Goal: Information Seeking & Learning: Check status

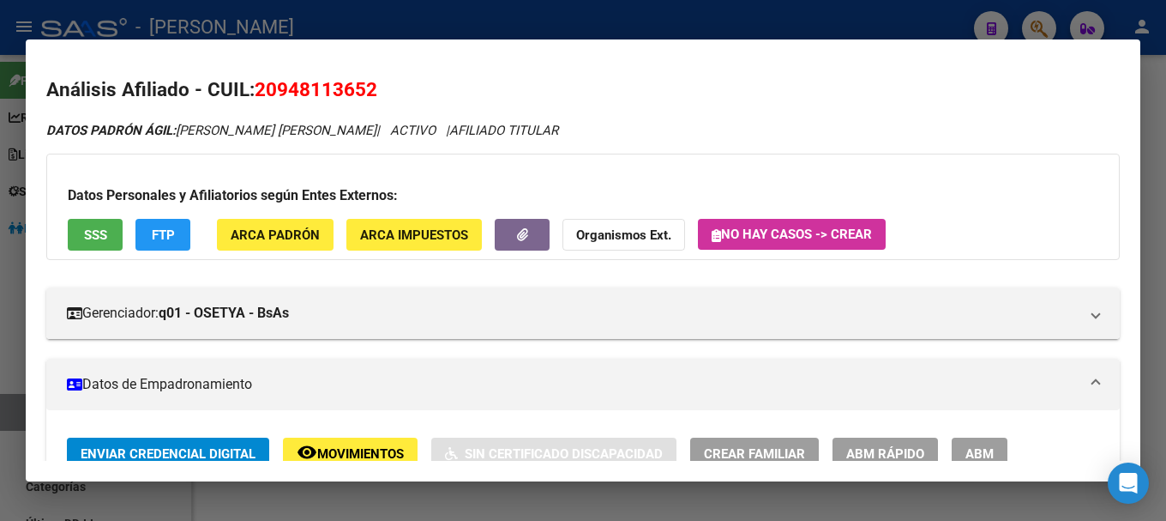
click at [700, 14] on div at bounding box center [583, 260] width 1166 height 521
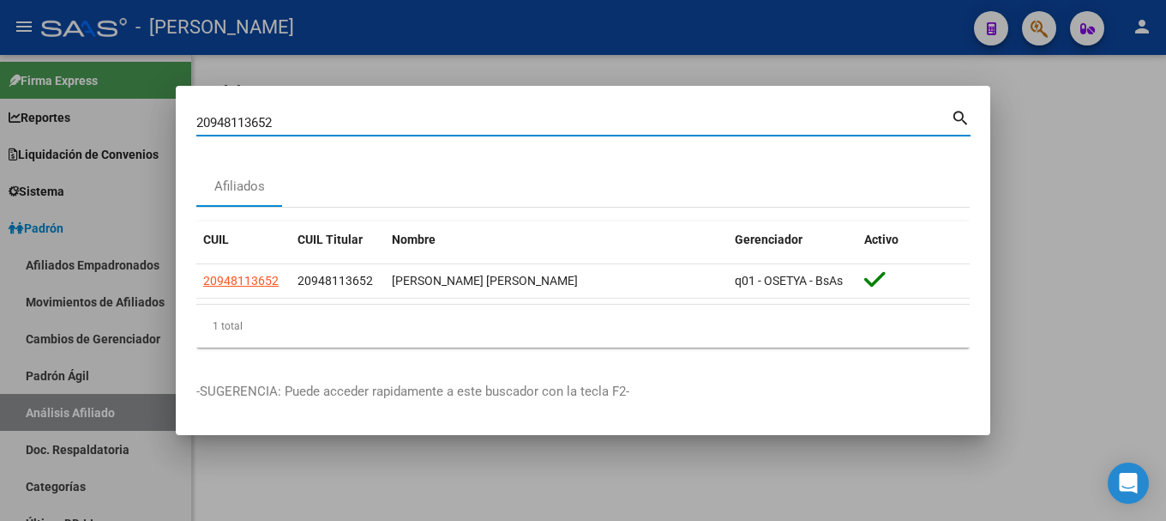
click at [570, 127] on input "20948113652" at bounding box center [573, 122] width 755 height 15
type input "23636107"
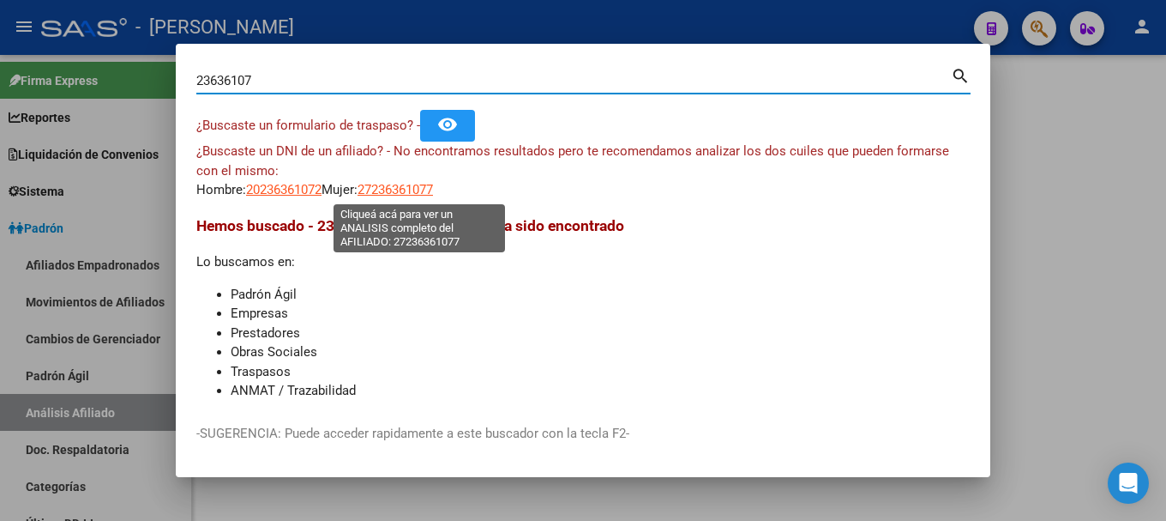
click at [421, 185] on span "27236361077" at bounding box center [395, 189] width 75 height 15
type textarea "27236361077"
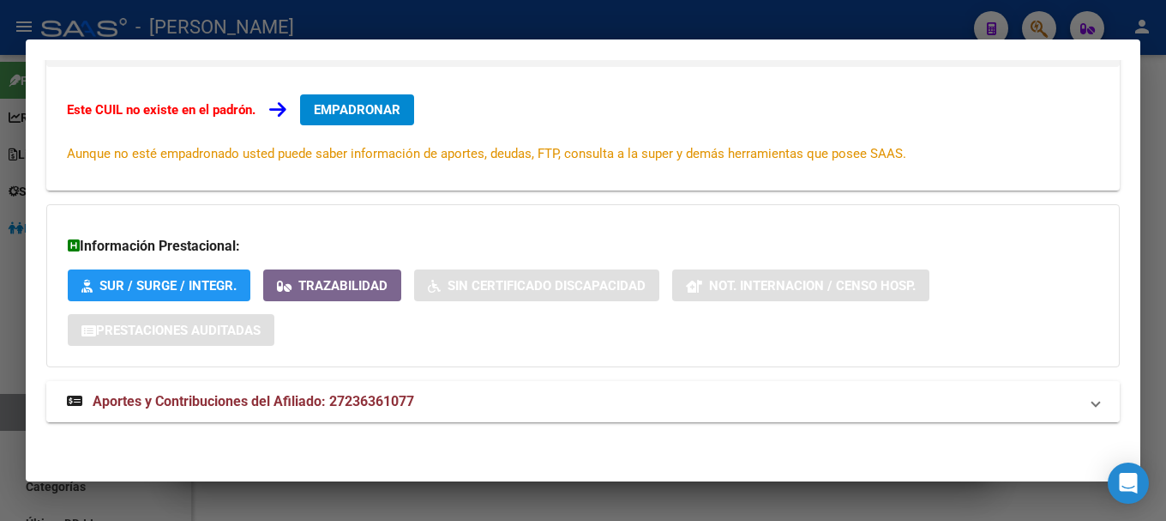
click at [570, 393] on mat-panel-title "Aportes y Contribuciones del Afiliado: 27236361077" at bounding box center [573, 401] width 1012 height 21
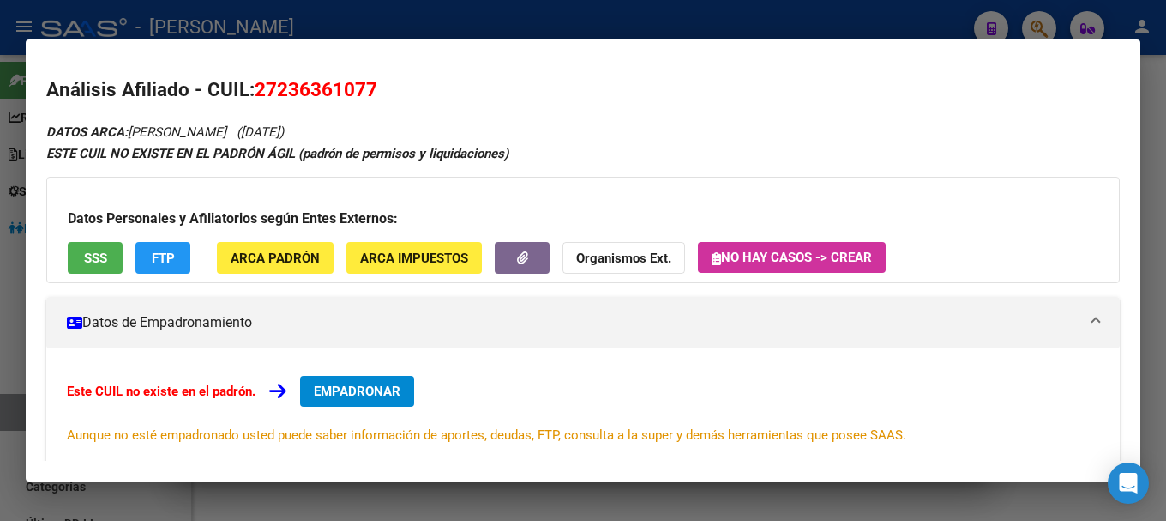
click at [348, 87] on span "27236361077" at bounding box center [316, 89] width 123 height 22
copy span "27236361077"
click at [802, 23] on div at bounding box center [583, 260] width 1166 height 521
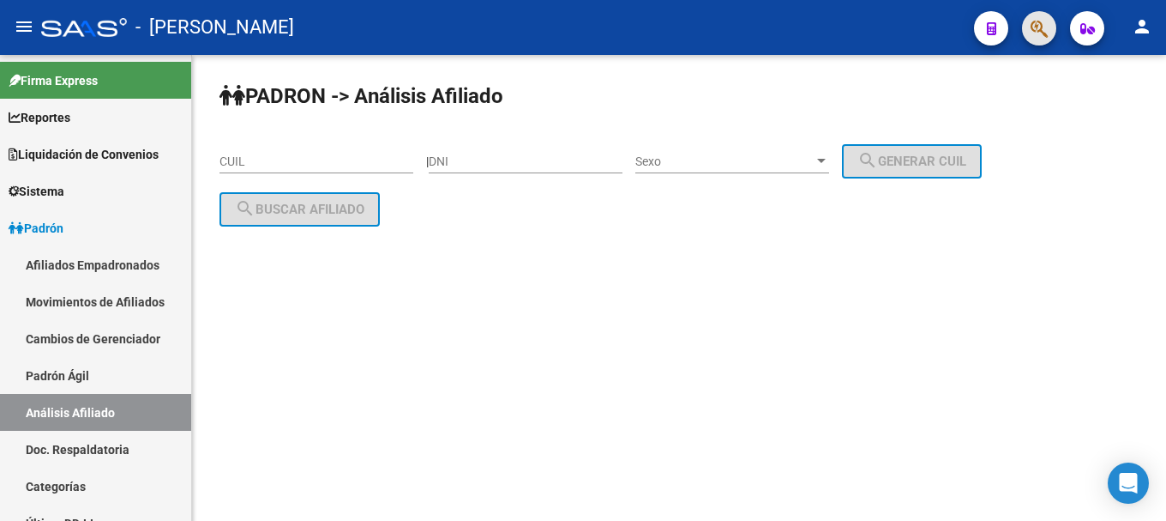
click at [1024, 27] on button "button" at bounding box center [1039, 28] width 34 height 34
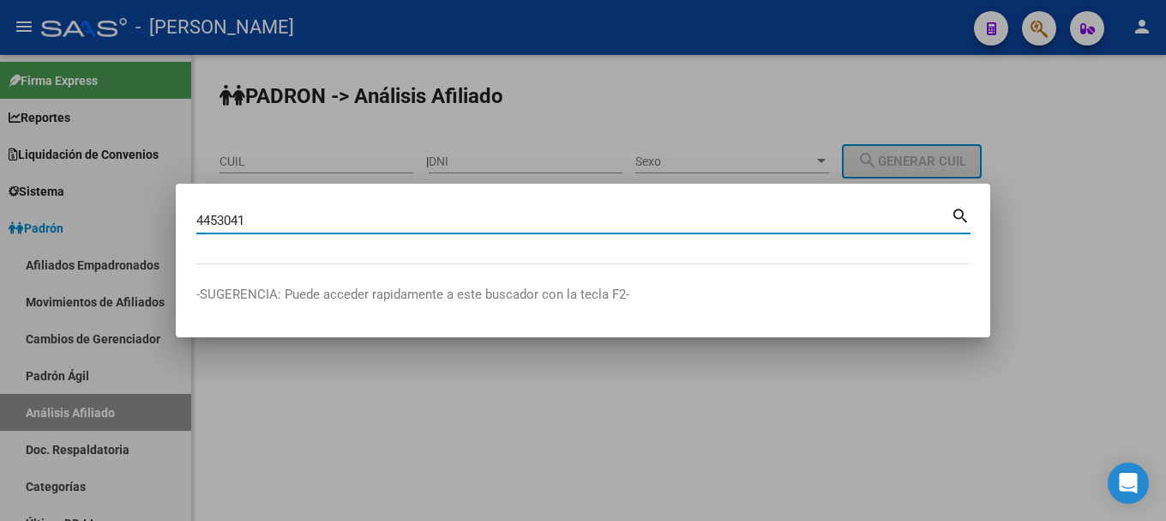
type input "4453041"
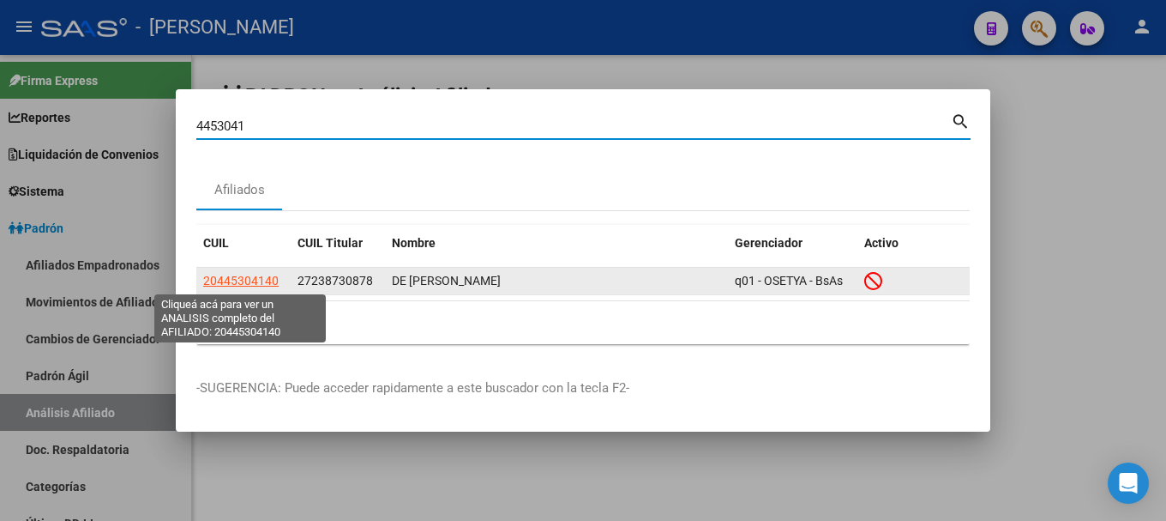
click at [263, 278] on span "20445304140" at bounding box center [240, 281] width 75 height 14
type textarea "20445304140"
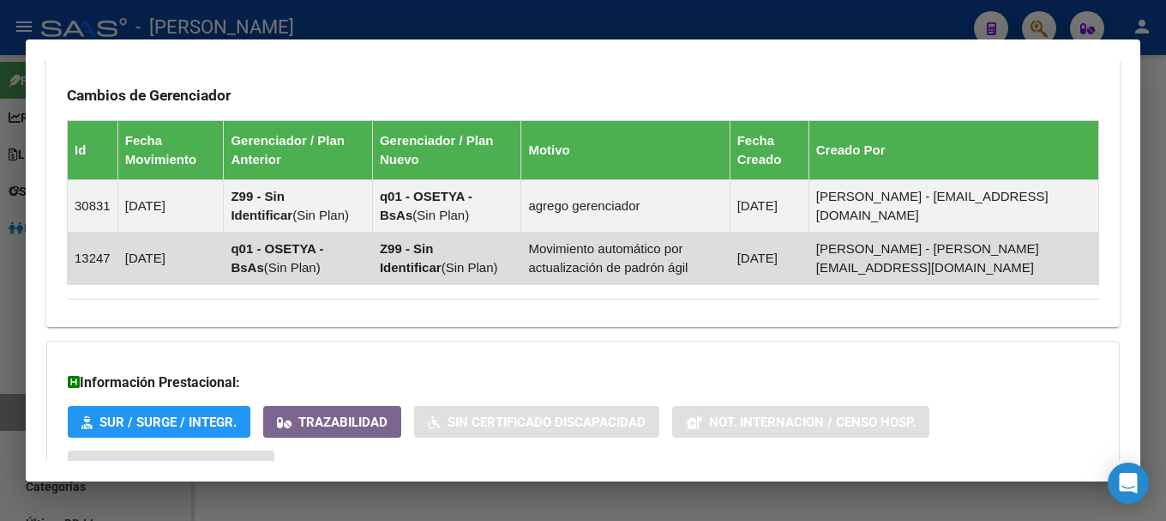
scroll to position [1323, 0]
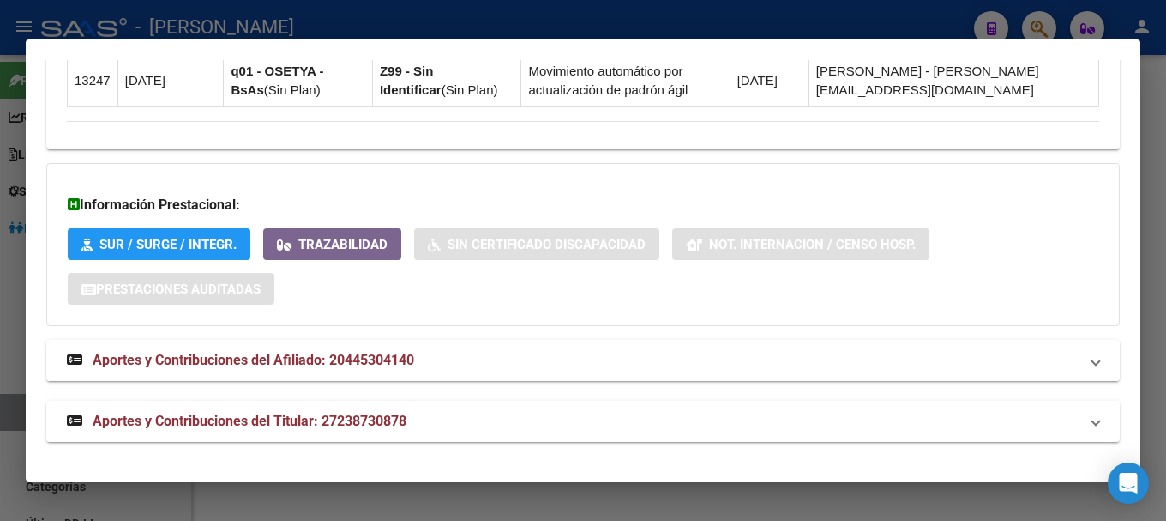
click at [484, 354] on mat-panel-title "Aportes y Contribuciones del Afiliado: 20445304140" at bounding box center [573, 360] width 1012 height 21
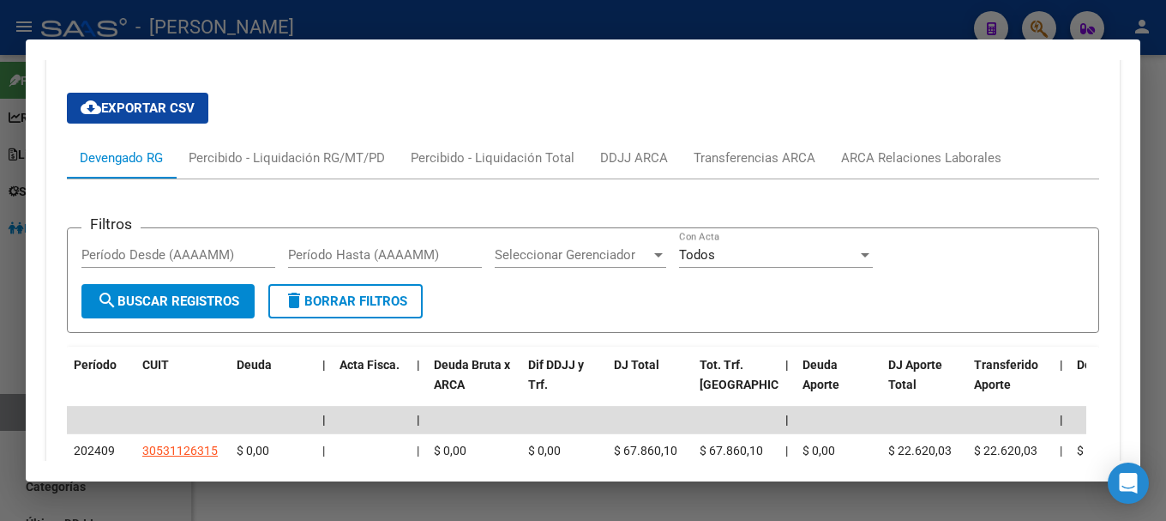
scroll to position [1594, 0]
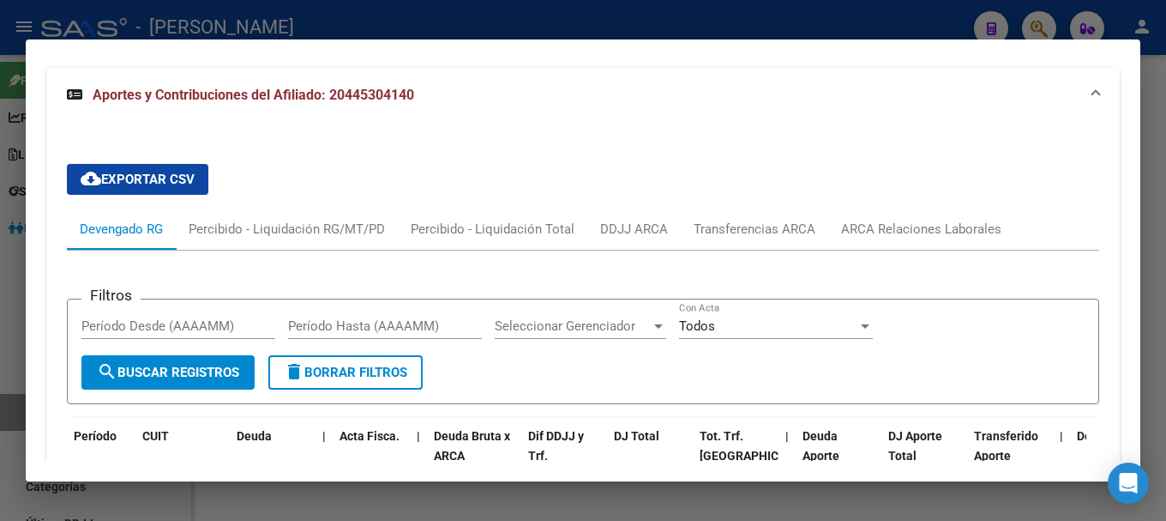
click at [666, 106] on mat-expansion-panel-header "Aportes y Contribuciones del Afiliado: 20445304140" at bounding box center [583, 95] width 1074 height 55
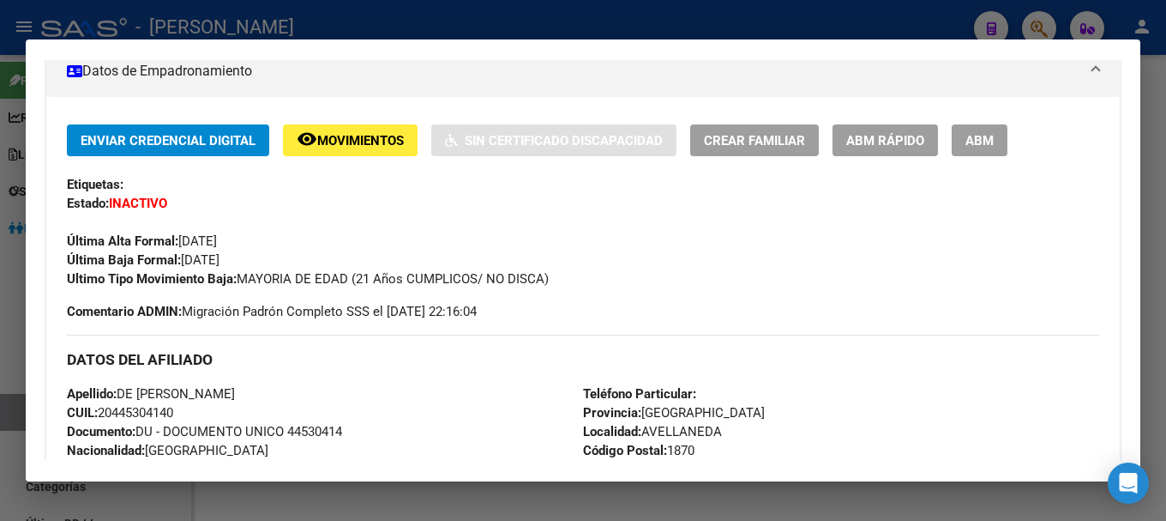
scroll to position [0, 0]
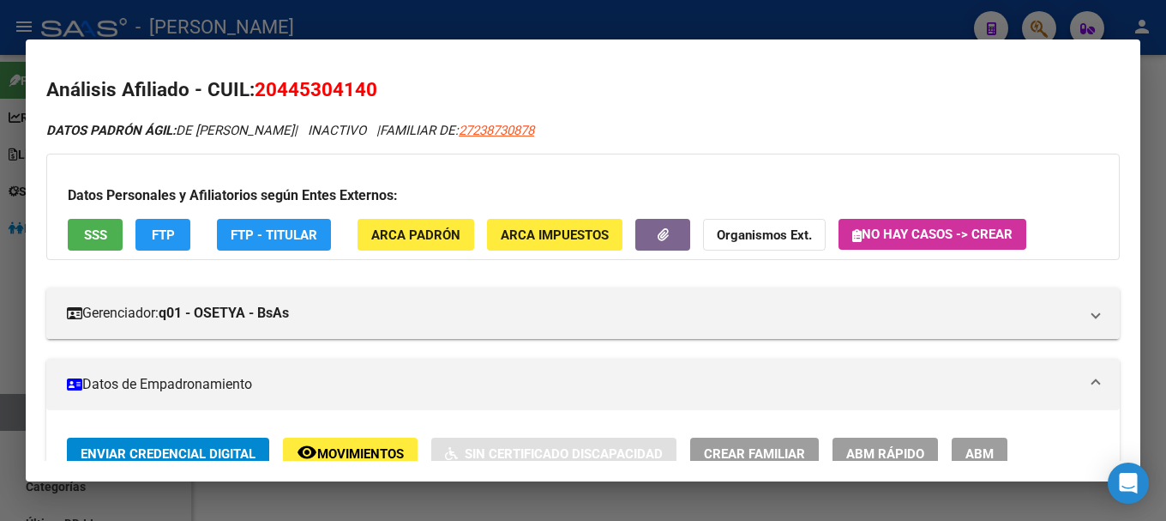
click at [320, 91] on span "20445304140" at bounding box center [316, 89] width 123 height 22
copy span "20445304140"
